Goal: Use online tool/utility: Use online tool/utility

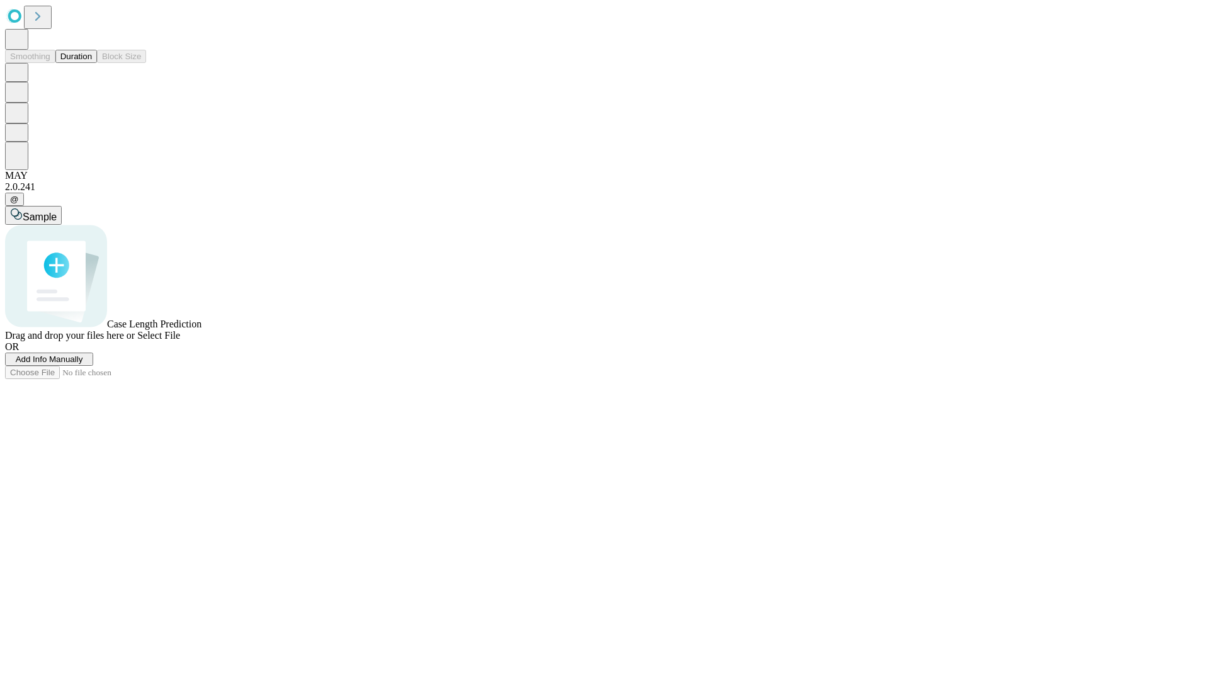
click at [92, 63] on button "Duration" at bounding box center [76, 56] width 42 height 13
click at [180, 341] on span "Select File" at bounding box center [158, 335] width 43 height 11
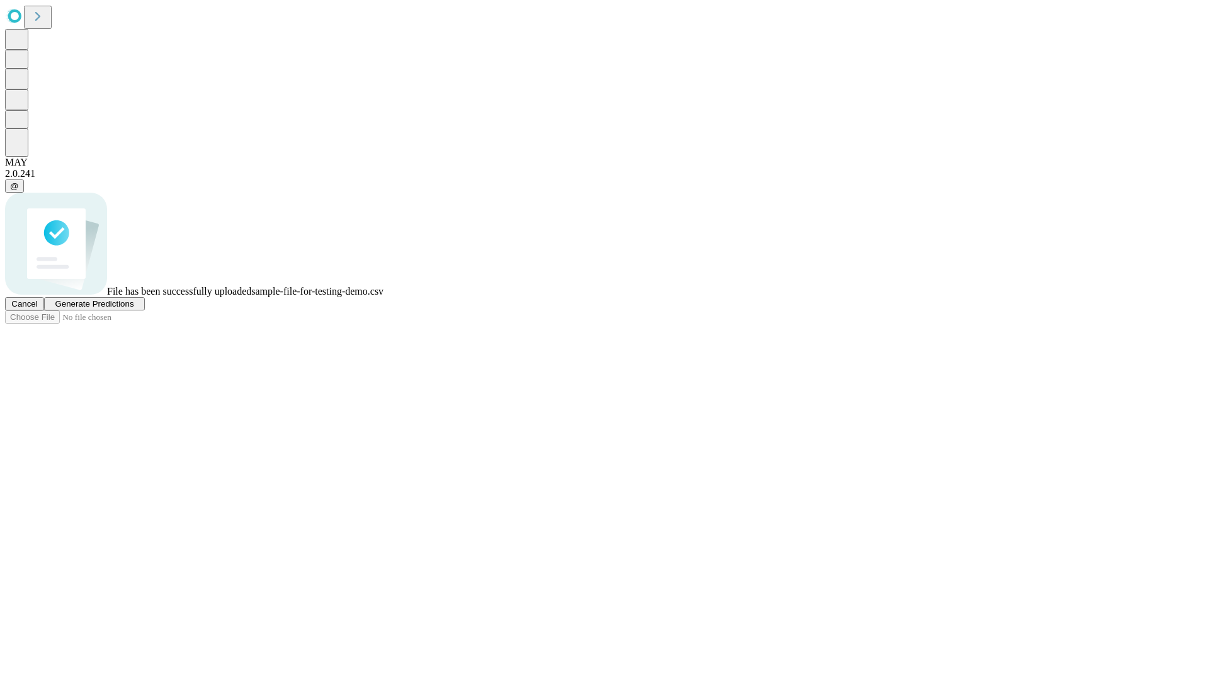
click at [133, 308] on span "Generate Predictions" at bounding box center [94, 303] width 79 height 9
